Goal: Check status: Check status

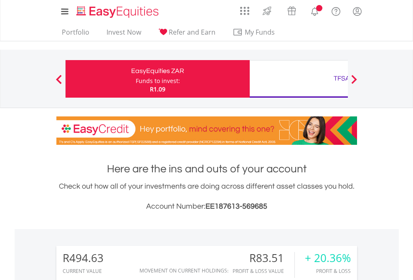
scroll to position [80, 131]
click at [136, 79] on div "Funds to invest:" at bounding box center [158, 81] width 44 height 8
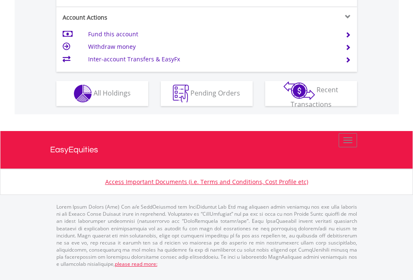
scroll to position [784, 0]
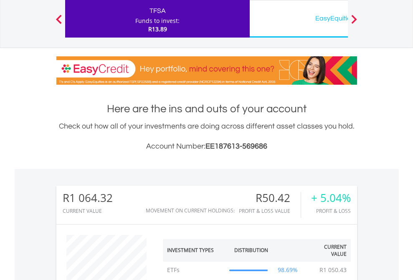
click at [299, 19] on div "EasyEquities USD" at bounding box center [342, 19] width 174 height 12
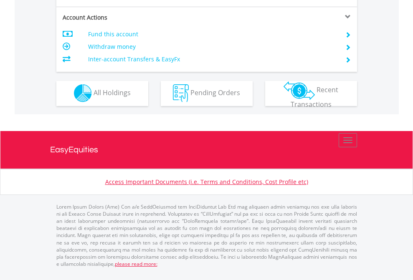
scroll to position [781, 0]
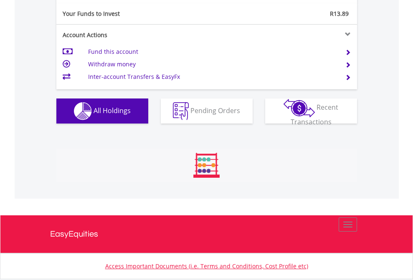
scroll to position [80, 131]
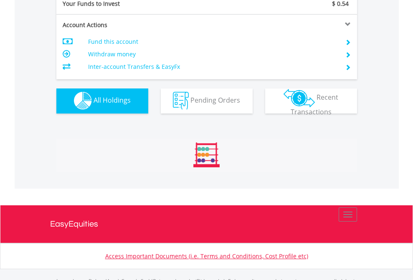
scroll to position [827, 0]
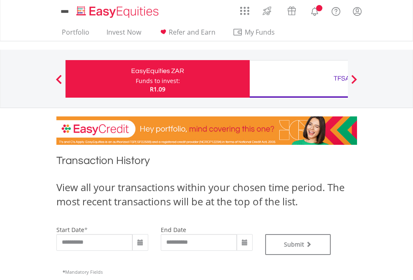
type input "**********"
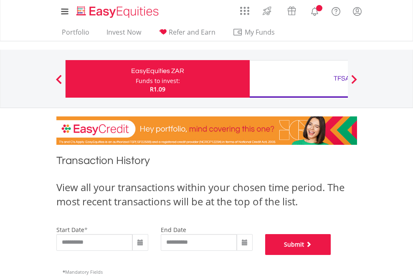
click at [331, 255] on button "Submit" at bounding box center [298, 244] width 66 height 21
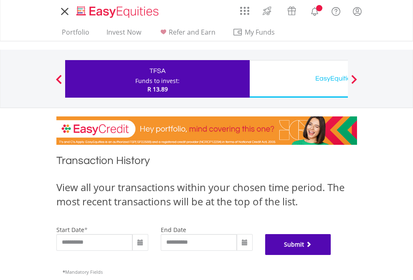
click at [331, 255] on button "Submit" at bounding box center [298, 244] width 66 height 21
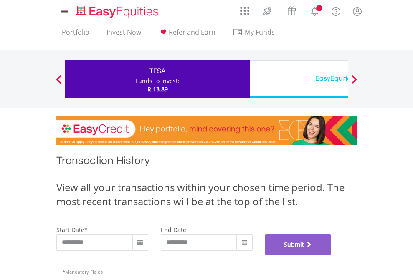
scroll to position [339, 0]
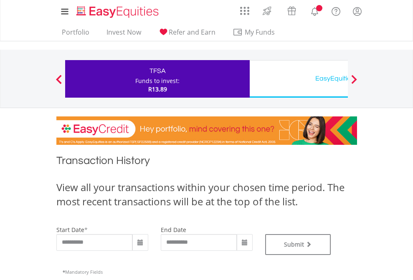
click at [299, 79] on div "EasyEquities USD" at bounding box center [342, 79] width 174 height 12
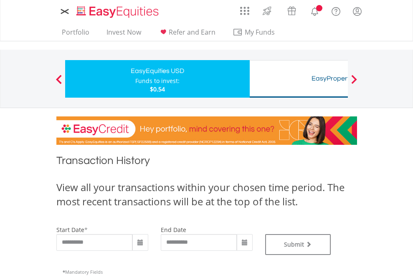
type input "**********"
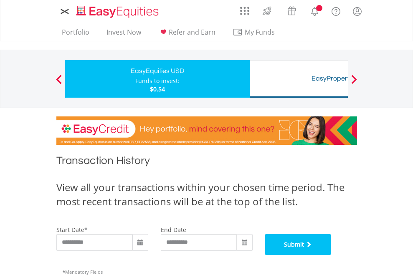
click at [331, 255] on button "Submit" at bounding box center [298, 244] width 66 height 21
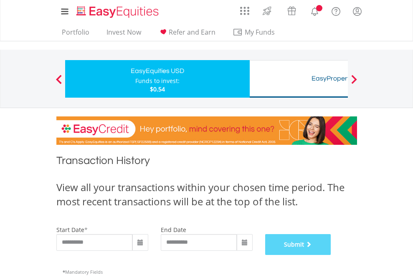
scroll to position [339, 0]
